Goal: Find specific page/section: Find specific page/section

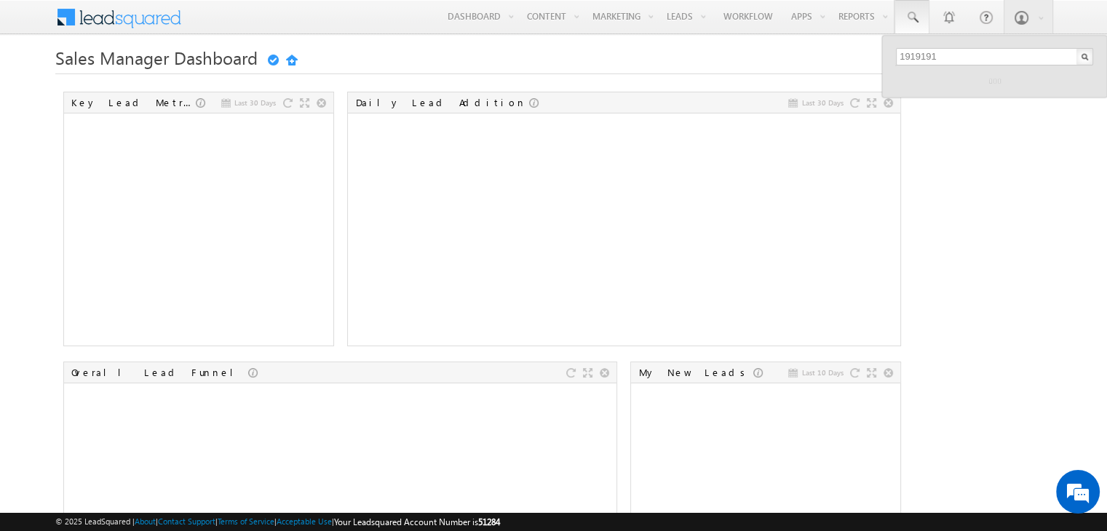
type input "1919191910"
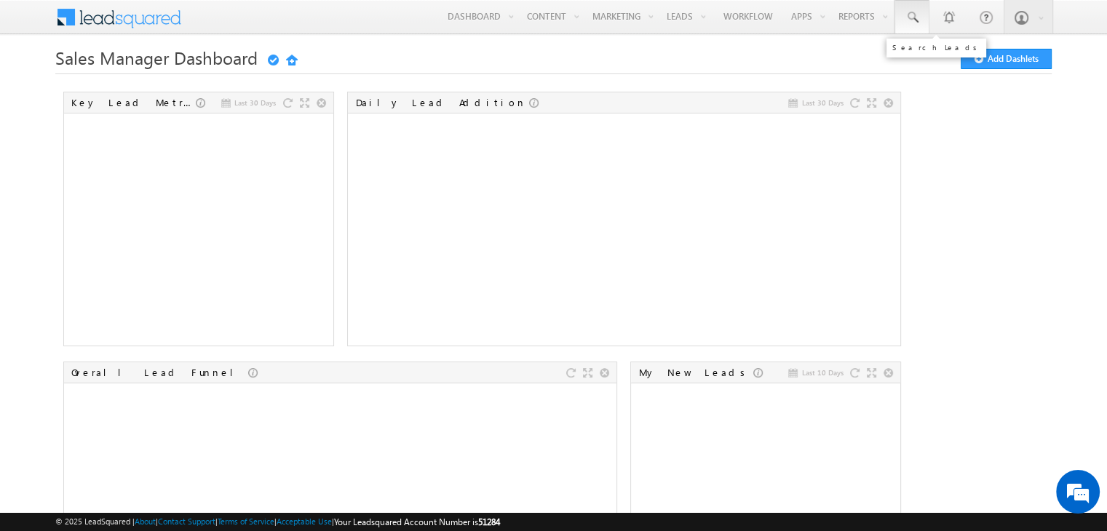
click at [917, 28] on link at bounding box center [912, 16] width 35 height 33
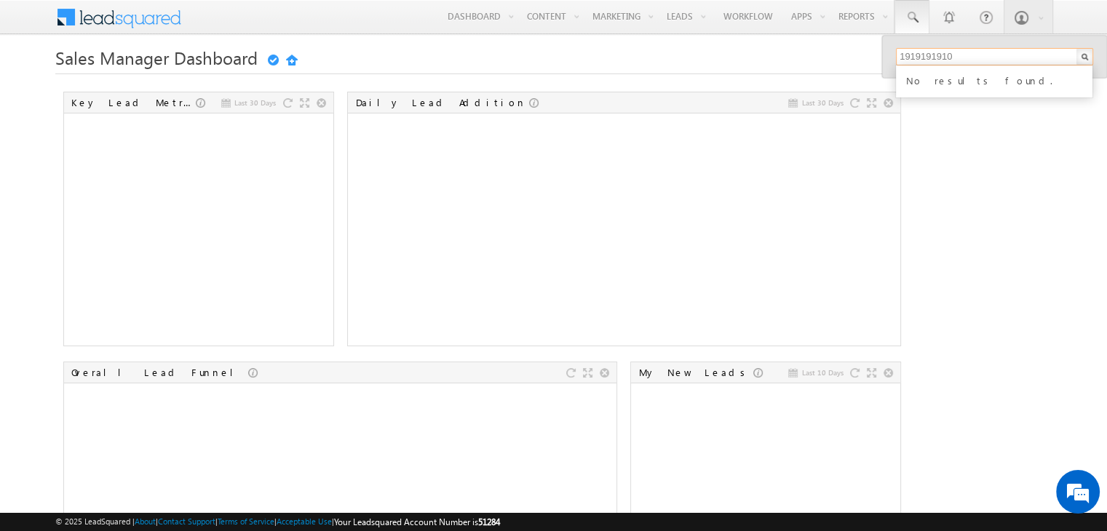
type input "1919191910"
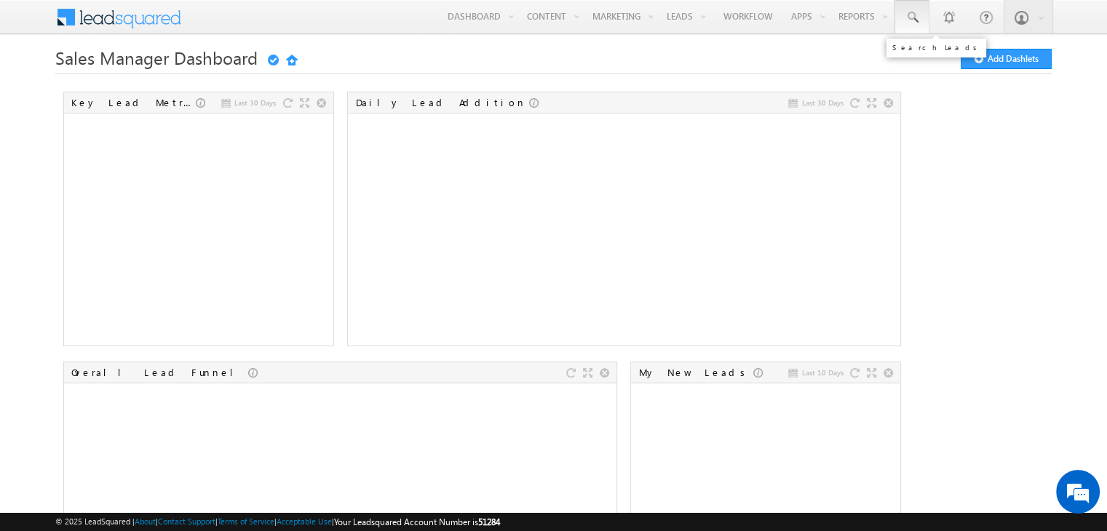
click at [914, 26] on link at bounding box center [912, 16] width 35 height 33
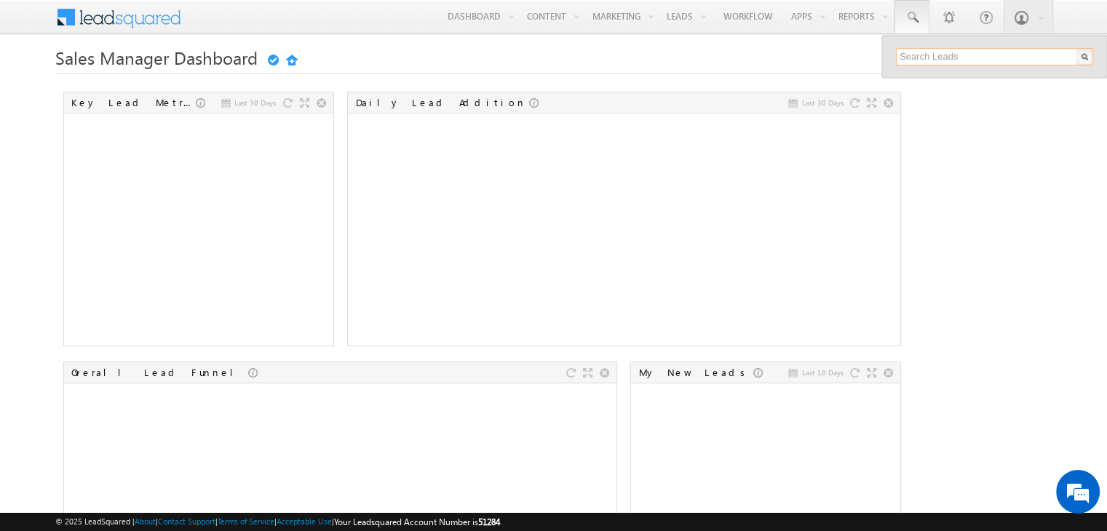
paste input "1919191817"
type input "1919191817"
